Goal: Find specific page/section: Find specific page/section

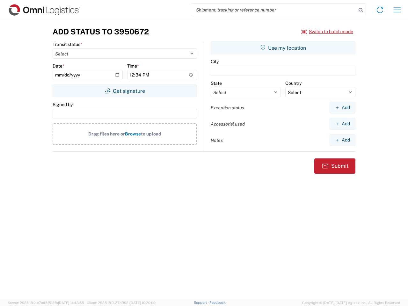
click at [274, 10] on input "search" at bounding box center [273, 10] width 165 height 12
click at [361, 10] on icon at bounding box center [361, 10] width 9 height 9
click at [380, 10] on icon at bounding box center [380, 10] width 10 height 10
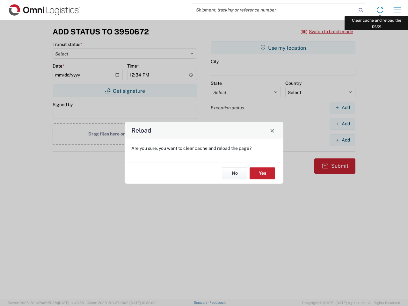
click at [398, 10] on div "Reload Are you sure, you want to clear cache and reload the page? No Yes" at bounding box center [204, 153] width 408 height 306
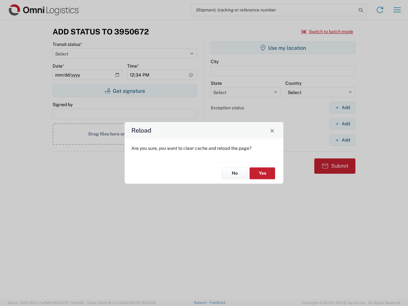
click at [328, 32] on div "Reload Are you sure, you want to clear cache and reload the page? No Yes" at bounding box center [204, 153] width 408 height 306
click at [125, 91] on div "Reload Are you sure, you want to clear cache and reload the page? No Yes" at bounding box center [204, 153] width 408 height 306
click at [283, 48] on div "Reload Are you sure, you want to clear cache and reload the page? No Yes" at bounding box center [204, 153] width 408 height 306
click at [343, 108] on div "Reload Are you sure, you want to clear cache and reload the page? No Yes" at bounding box center [204, 153] width 408 height 306
click at [343, 124] on div "Reload Are you sure, you want to clear cache and reload the page? No Yes" at bounding box center [204, 153] width 408 height 306
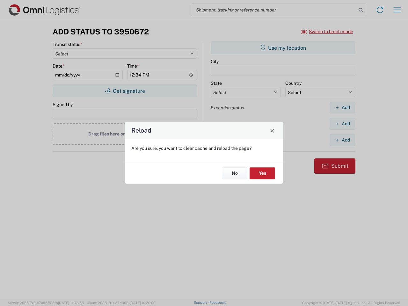
click at [343, 140] on div "Reload Are you sure, you want to clear cache and reload the page? No Yes" at bounding box center [204, 153] width 408 height 306
